Goal: Task Accomplishment & Management: Manage account settings

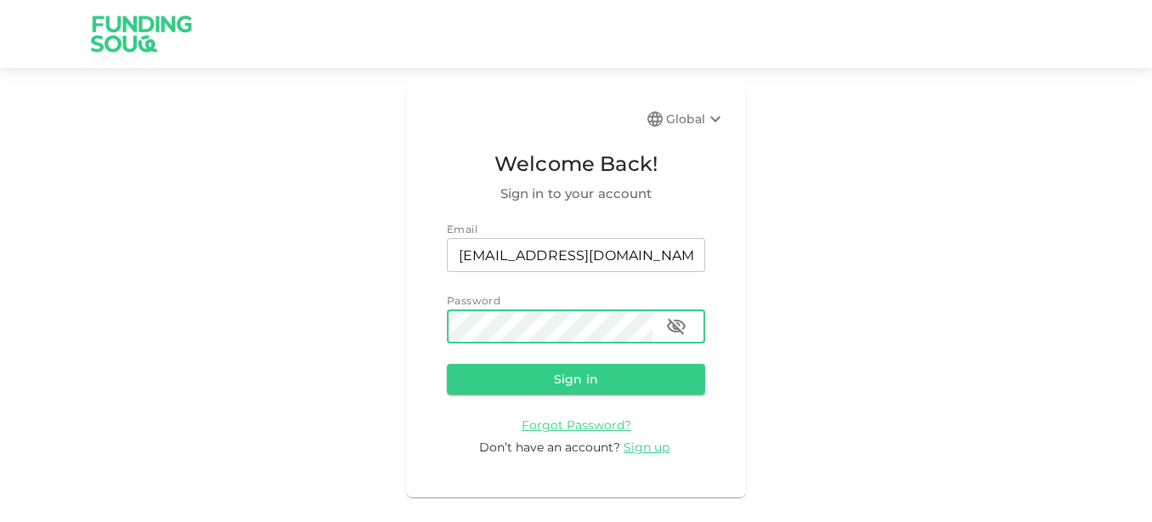
click at [447, 364] on button "Sign in" at bounding box center [576, 379] width 258 height 31
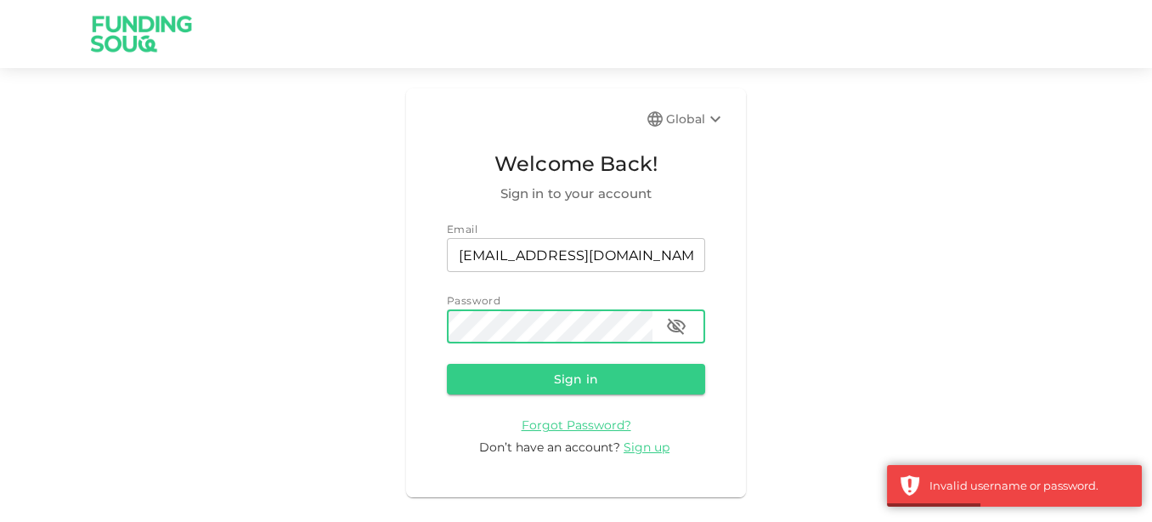
click at [681, 328] on icon "button" at bounding box center [676, 326] width 20 height 20
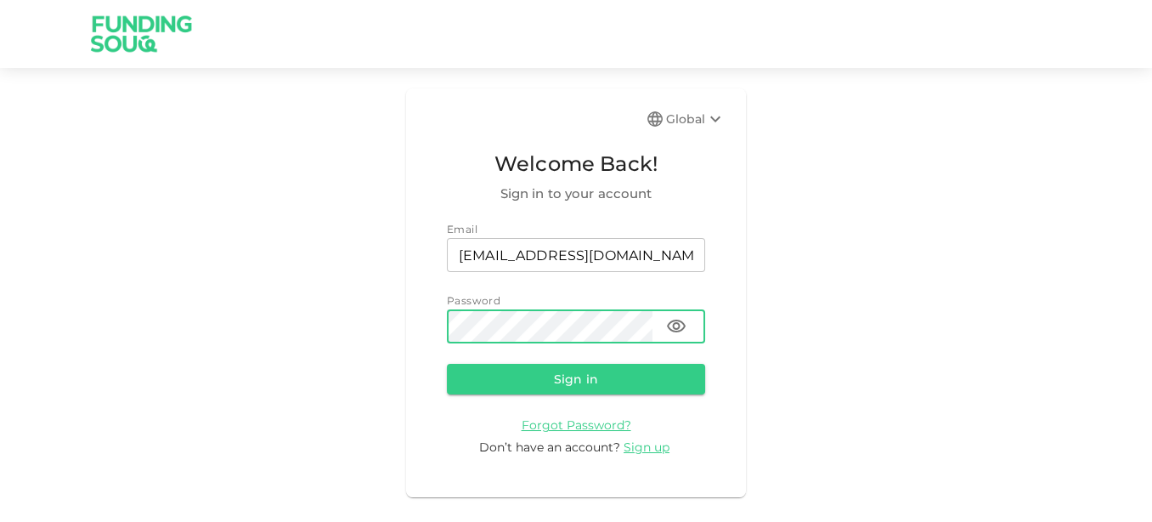
click at [447, 364] on button "Sign in" at bounding box center [576, 379] width 258 height 31
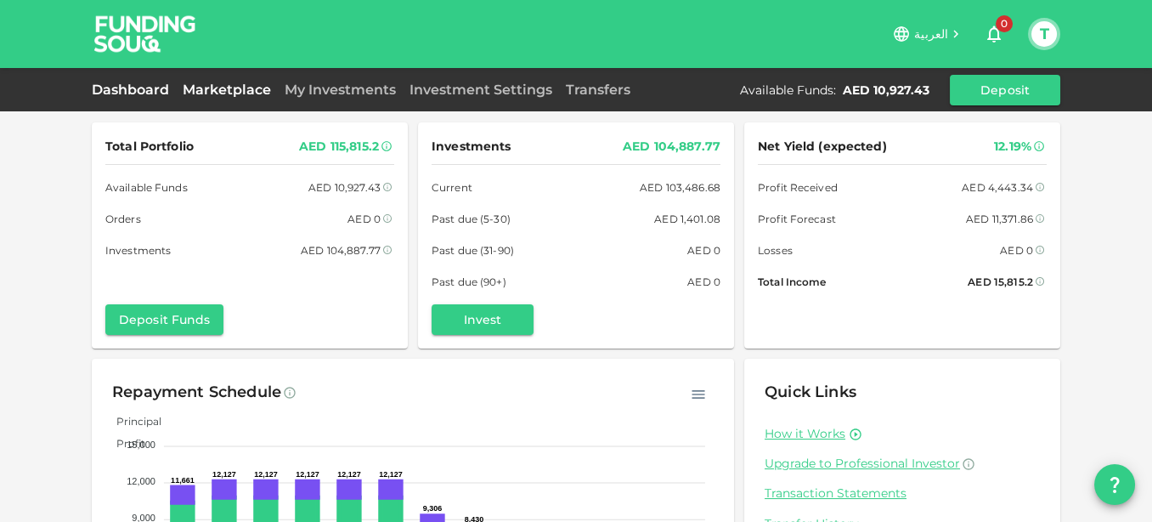
click at [228, 91] on link "Marketplace" at bounding box center [227, 90] width 102 height 16
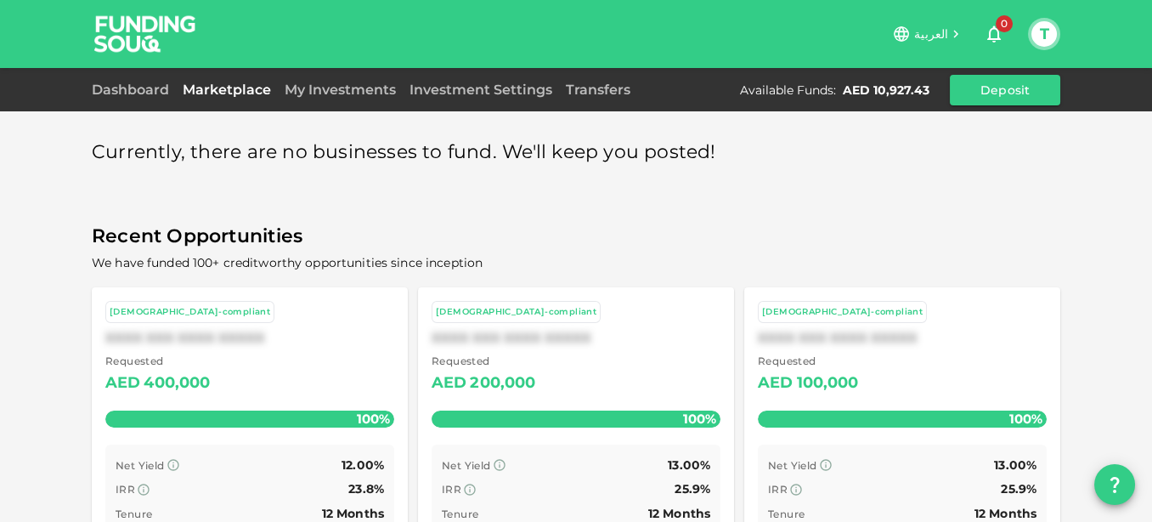
click at [1052, 31] on button "T" at bounding box center [1044, 33] width 25 height 25
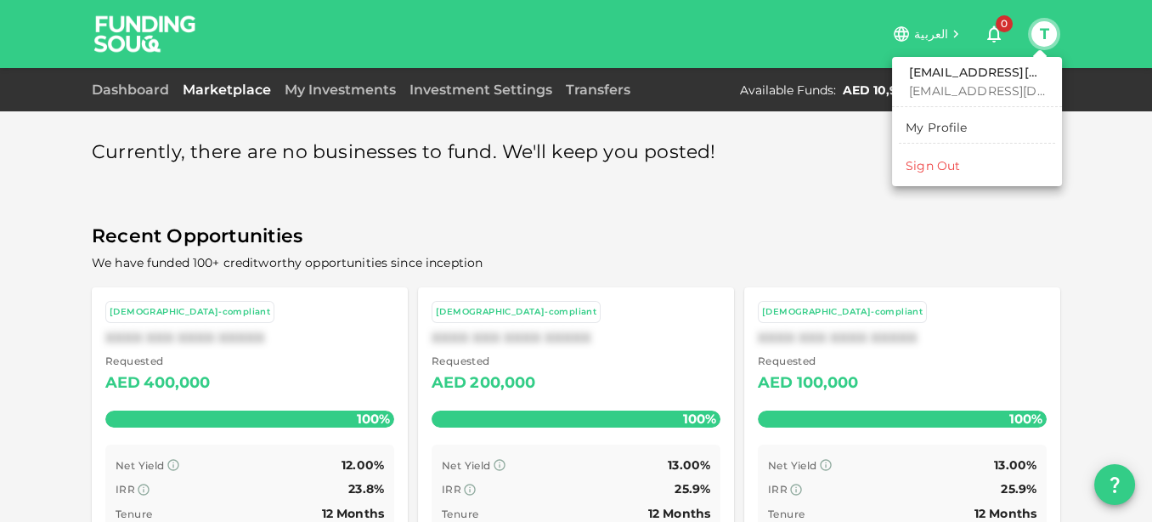
click at [912, 168] on div "Sign Out" at bounding box center [933, 165] width 54 height 17
